Goal: Information Seeking & Learning: Check status

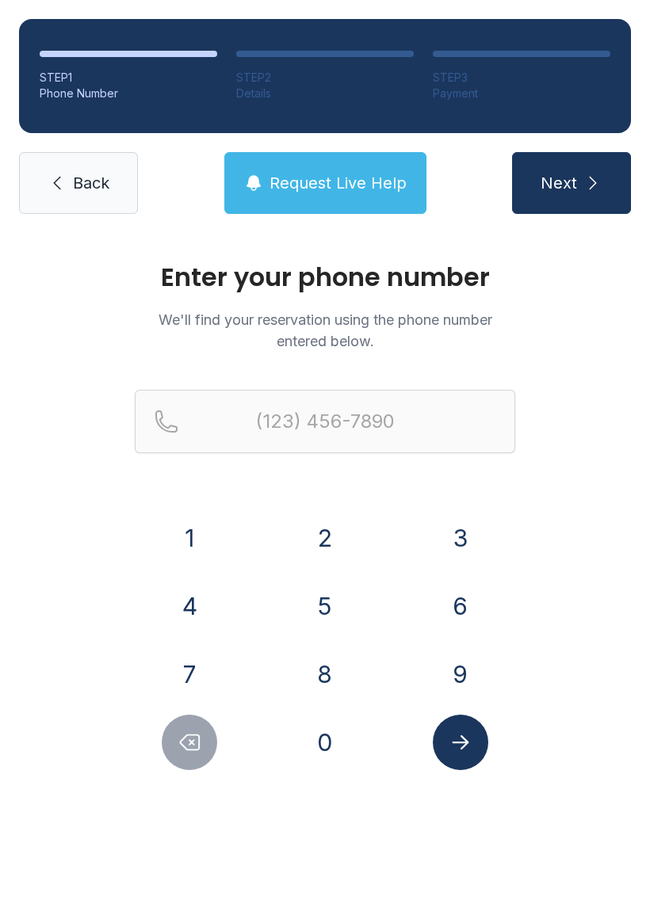
click at [458, 648] on button "9" at bounding box center [460, 674] width 55 height 55
click at [203, 499] on div "(9" at bounding box center [325, 447] width 380 height 114
click at [315, 517] on button "2" at bounding box center [324, 537] width 55 height 55
click at [182, 742] on icon "Delete number" at bounding box center [190, 743] width 19 height 15
click at [185, 513] on button "1" at bounding box center [189, 537] width 55 height 55
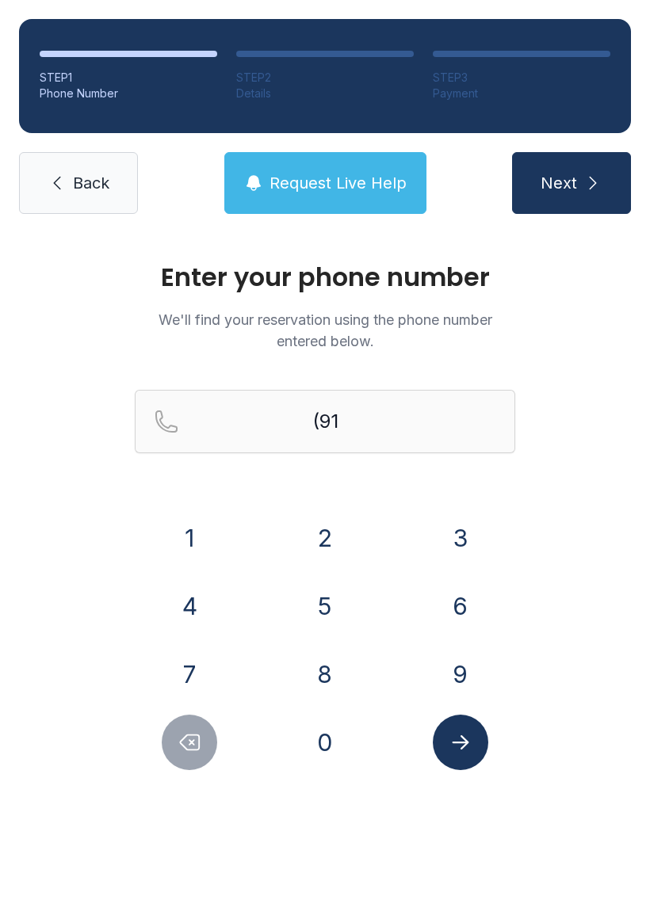
click at [329, 520] on button "2" at bounding box center [324, 537] width 55 height 55
click at [346, 595] on button "5" at bounding box center [324, 606] width 55 height 55
click at [197, 609] on button "4" at bounding box center [189, 606] width 55 height 55
click at [184, 523] on button "1" at bounding box center [189, 537] width 55 height 55
click at [476, 543] on button "3" at bounding box center [460, 537] width 55 height 55
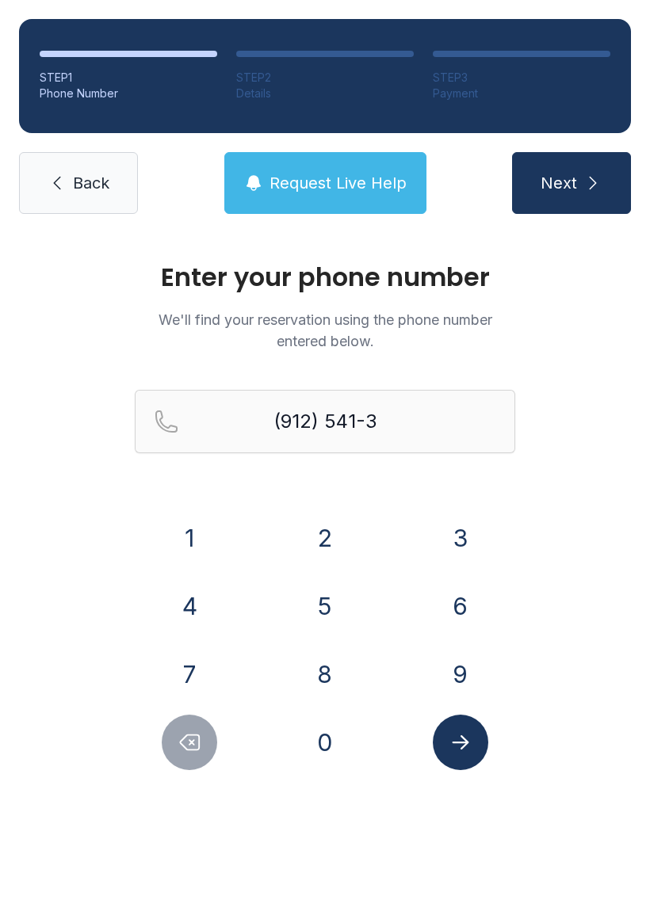
click at [169, 518] on button "1" at bounding box center [189, 537] width 55 height 55
click at [332, 525] on button "2" at bounding box center [324, 537] width 55 height 55
click at [197, 530] on button "1" at bounding box center [189, 537] width 55 height 55
click at [476, 726] on button "Submit lookup form" at bounding box center [460, 742] width 55 height 55
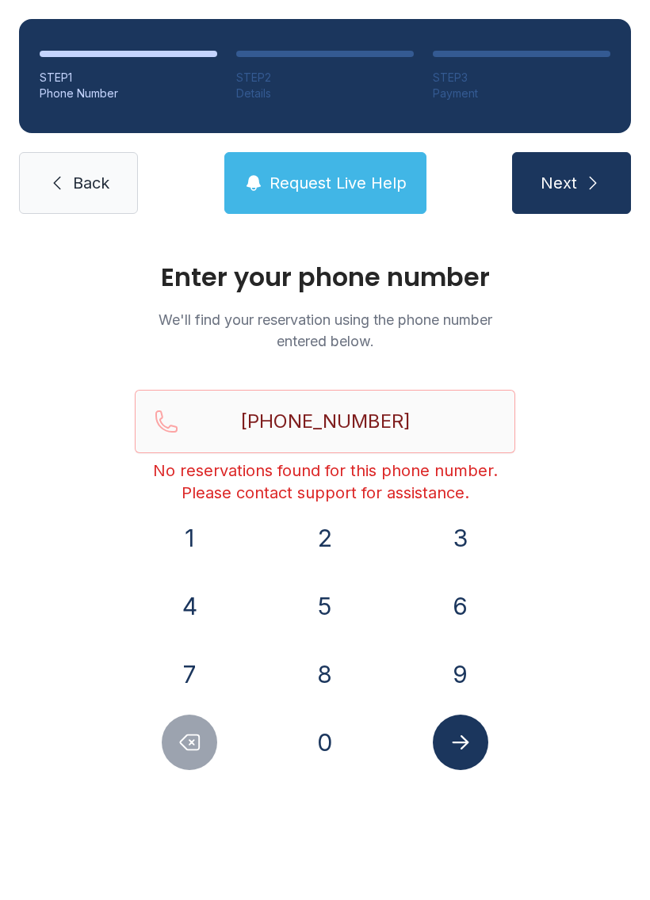
click at [302, 178] on span "Request Live Help" at bounding box center [338, 183] width 137 height 22
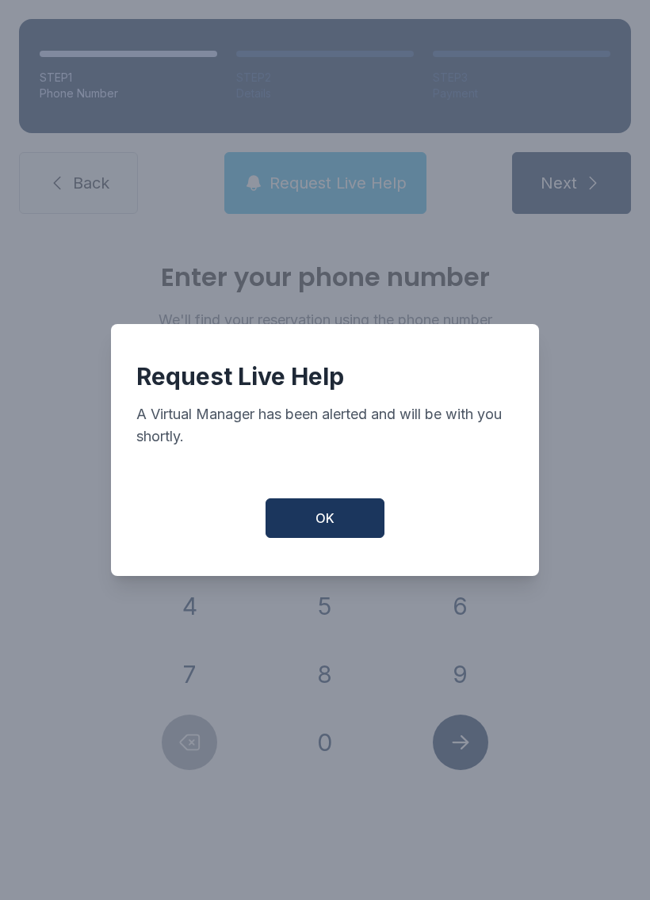
click at [320, 507] on button "OK" at bounding box center [325, 519] width 119 height 40
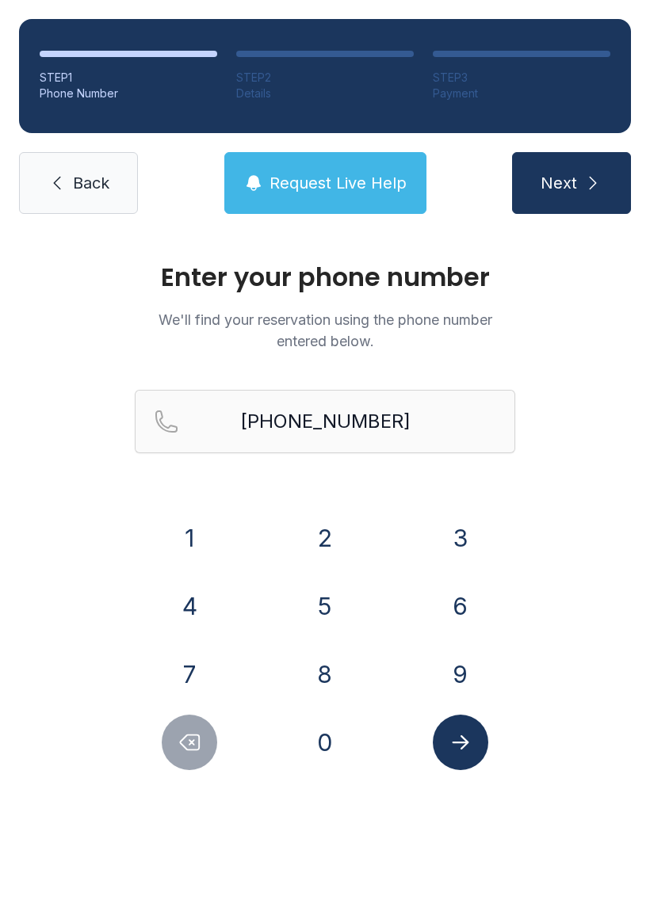
click at [180, 717] on button "Delete number" at bounding box center [189, 742] width 55 height 55
click at [178, 713] on div "1 2 3 4 5 6 7 8 9 0" at bounding box center [325, 640] width 380 height 260
click at [174, 708] on div "1 2 3 4 5 6 7 8 9 0" at bounding box center [325, 640] width 380 height 260
click at [178, 707] on div "1 2 3 4 5 6 7 8 9 0" at bounding box center [325, 640] width 380 height 260
click at [175, 720] on button "Delete number" at bounding box center [189, 742] width 55 height 55
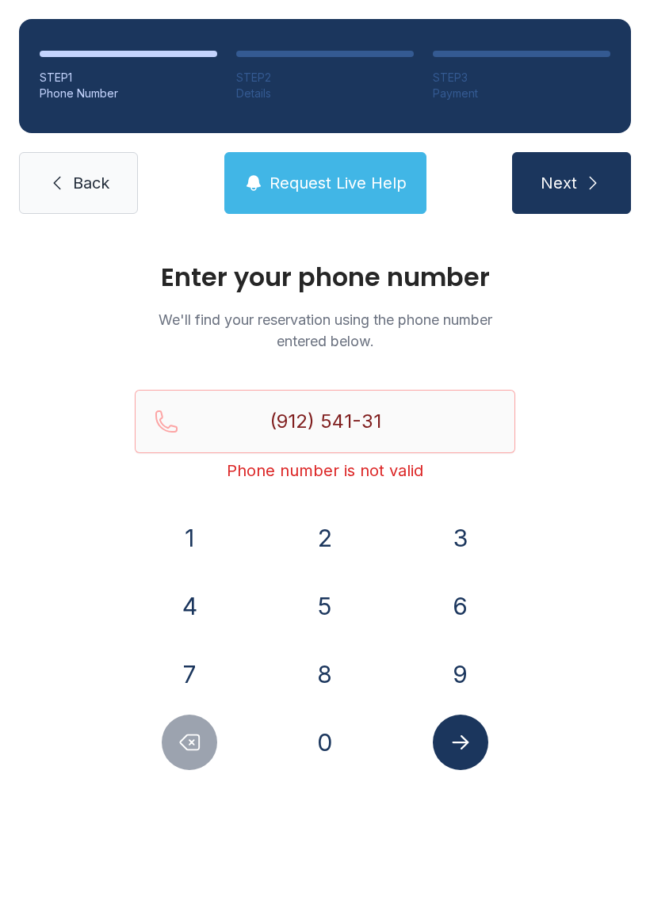
click at [173, 717] on div at bounding box center [190, 742] width 110 height 55
click at [184, 727] on button "Delete number" at bounding box center [189, 742] width 55 height 55
click at [183, 727] on button "Delete number" at bounding box center [189, 742] width 55 height 55
click at [192, 731] on icon "Delete number" at bounding box center [190, 743] width 24 height 24
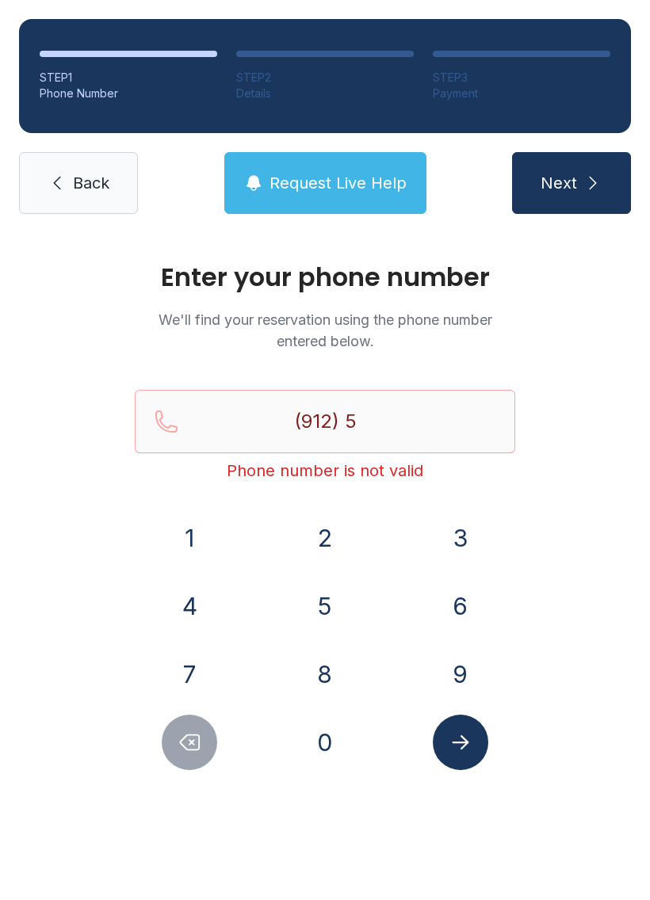
click at [199, 727] on button "Delete number" at bounding box center [189, 742] width 55 height 55
click at [199, 726] on button "Delete number" at bounding box center [189, 742] width 55 height 55
click at [205, 732] on button "Delete number" at bounding box center [189, 742] width 55 height 55
type input "(9"
click at [205, 732] on button "Delete number" at bounding box center [189, 742] width 55 height 55
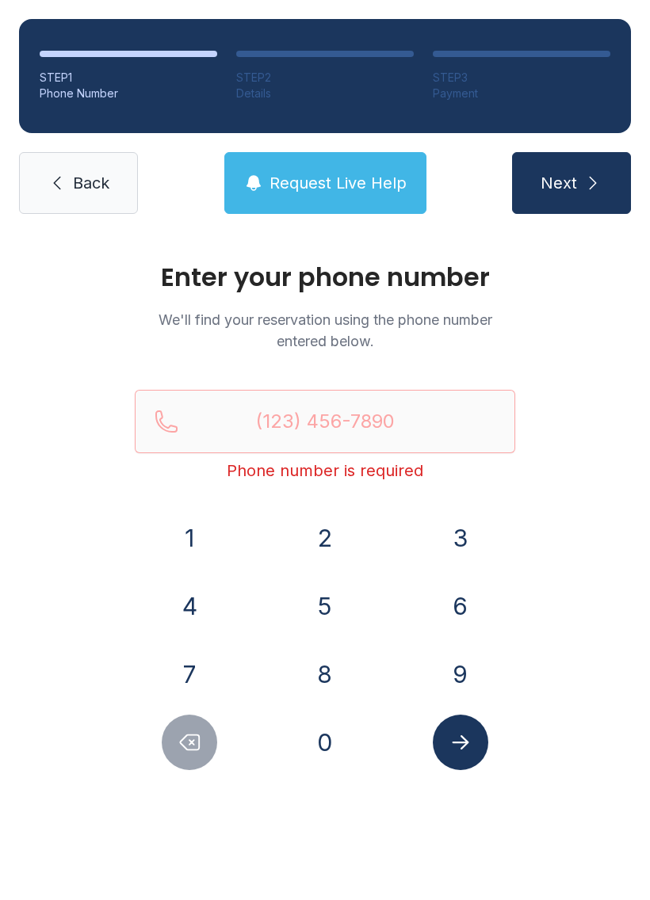
click at [221, 729] on div at bounding box center [190, 742] width 110 height 55
click at [314, 188] on span "Request Live Help" at bounding box center [338, 183] width 137 height 22
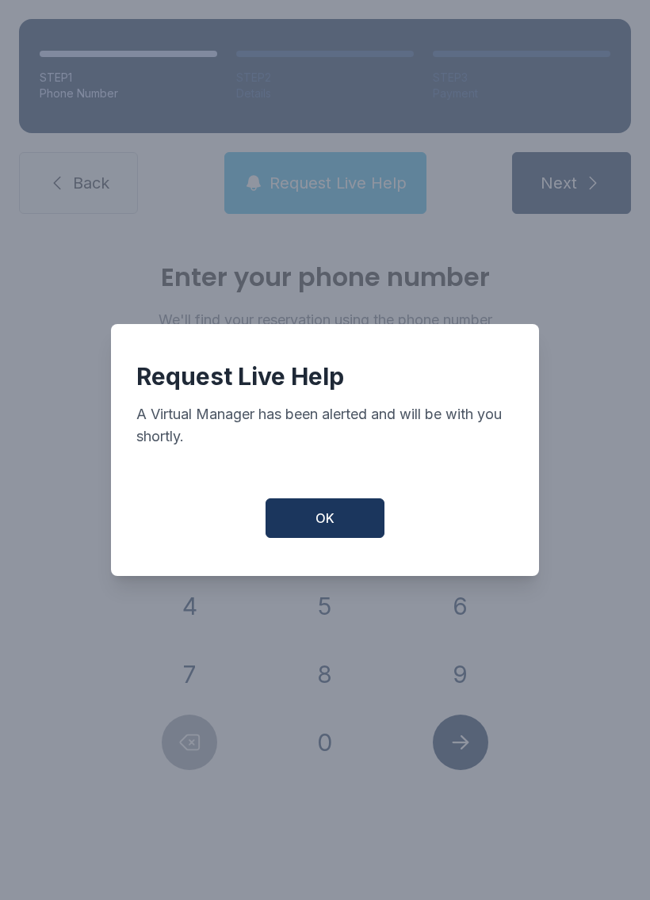
click at [331, 537] on button "OK" at bounding box center [325, 519] width 119 height 40
